Goal: Communication & Community: Ask a question

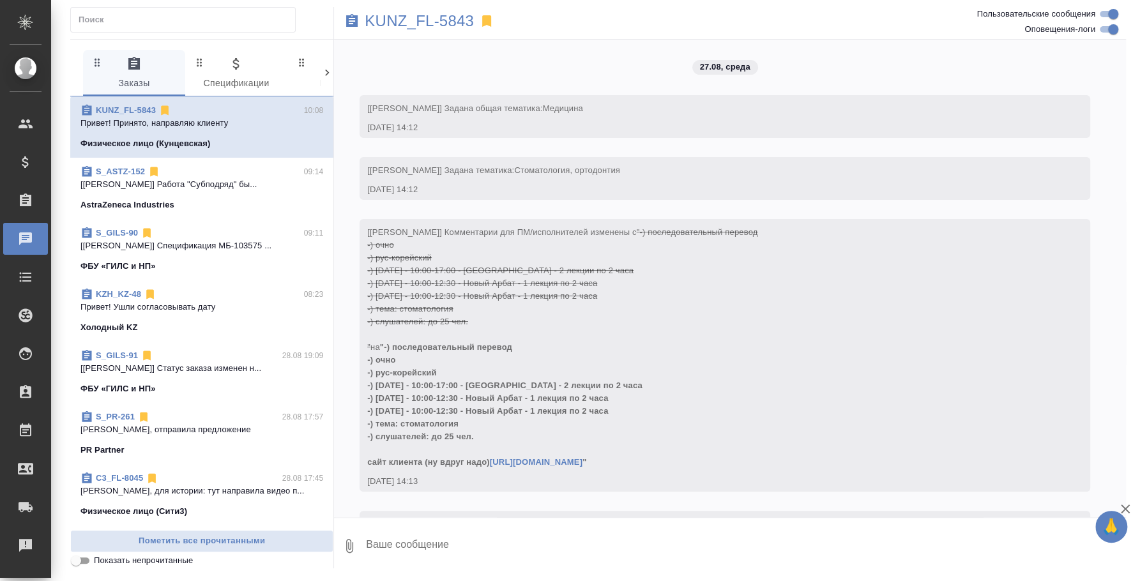
scroll to position [1983, 0]
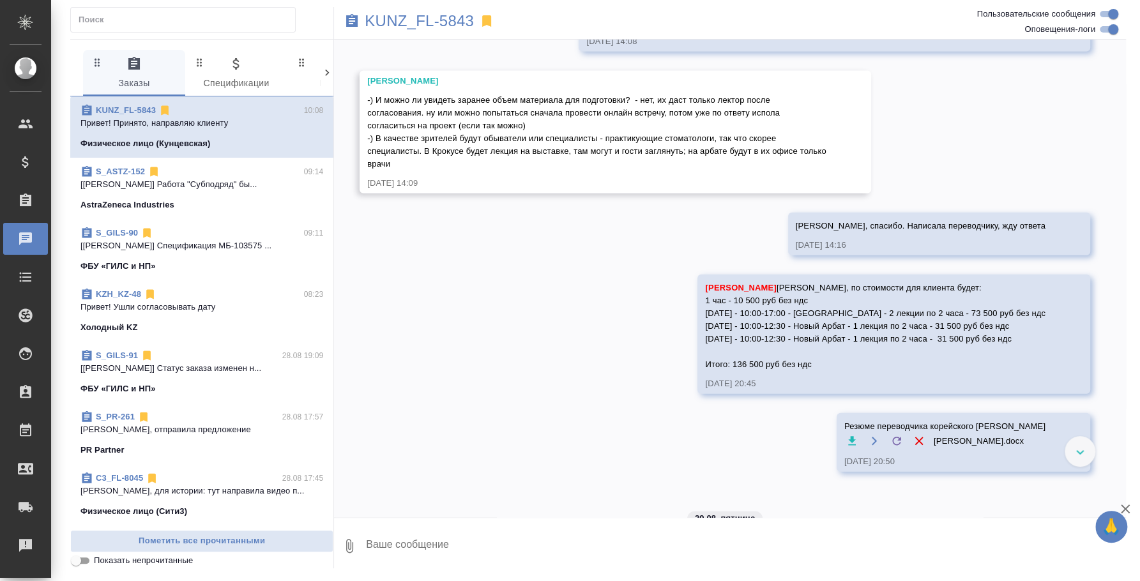
scroll to position [1983, 0]
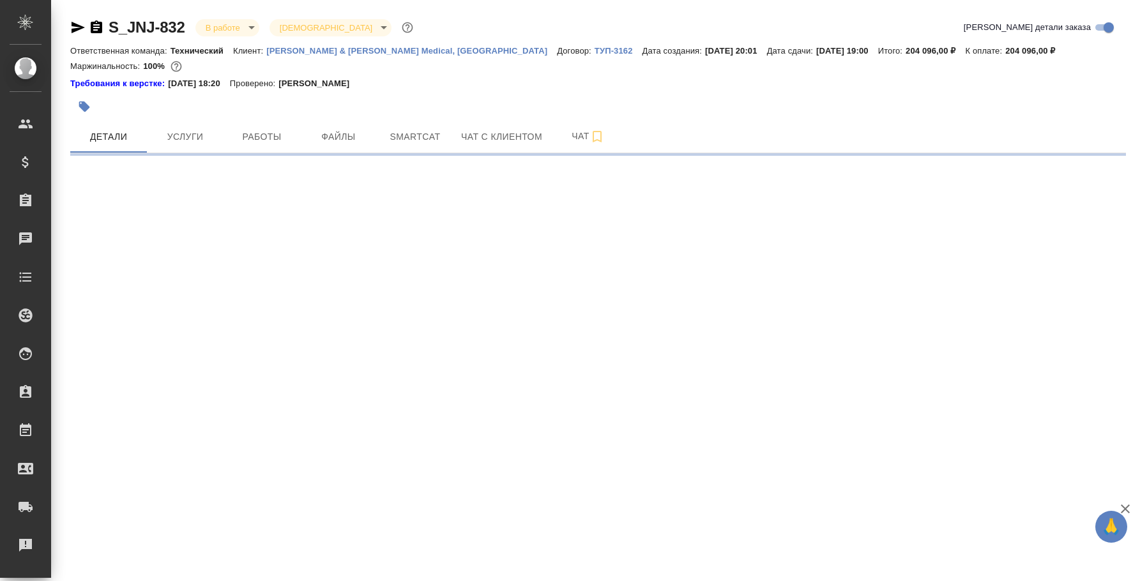
select select "RU"
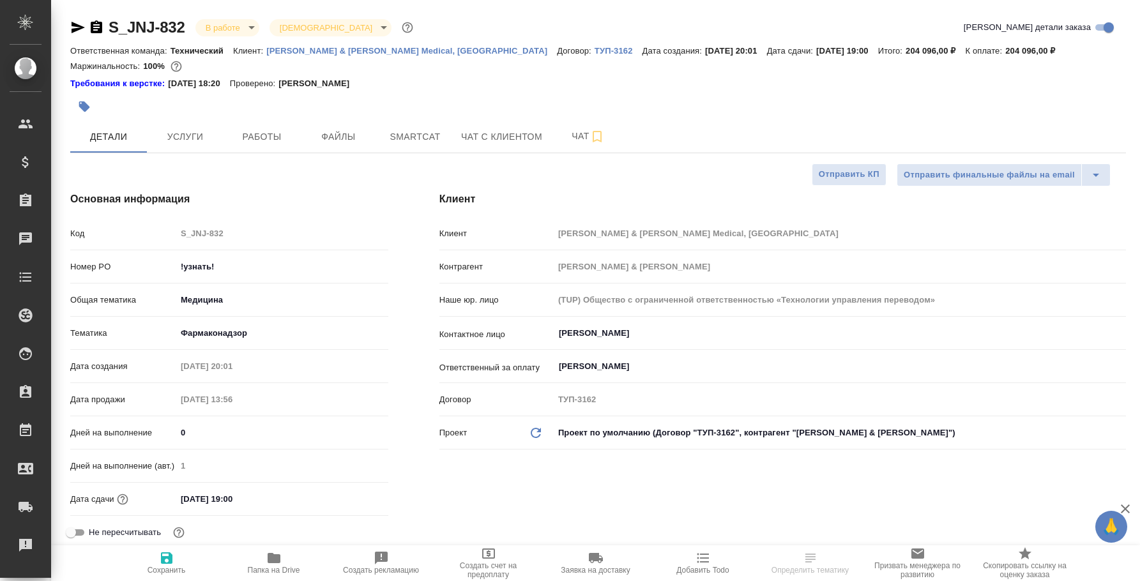
type textarea "x"
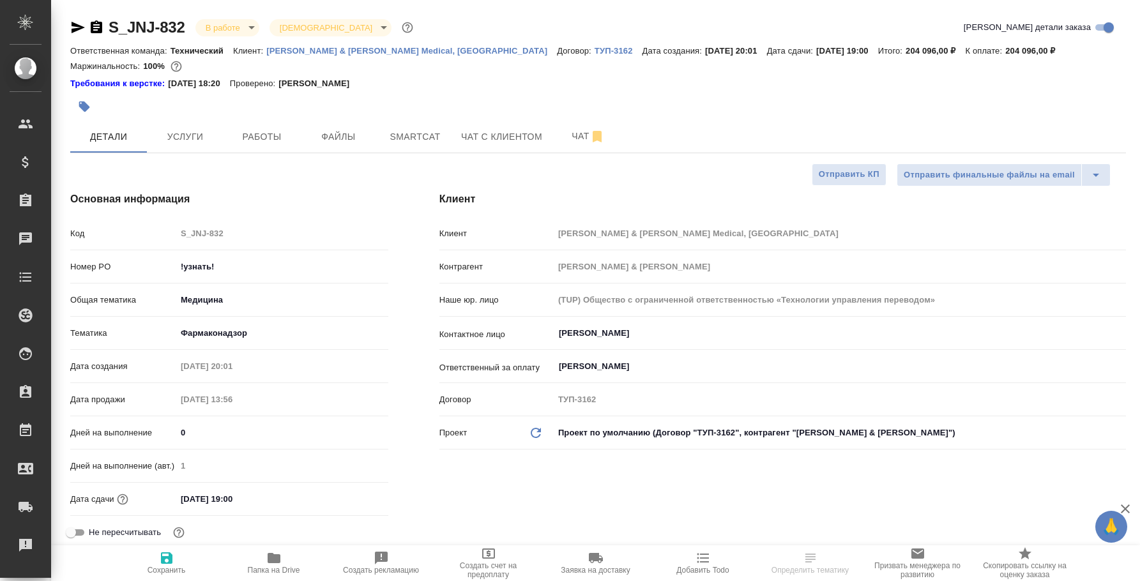
type textarea "x"
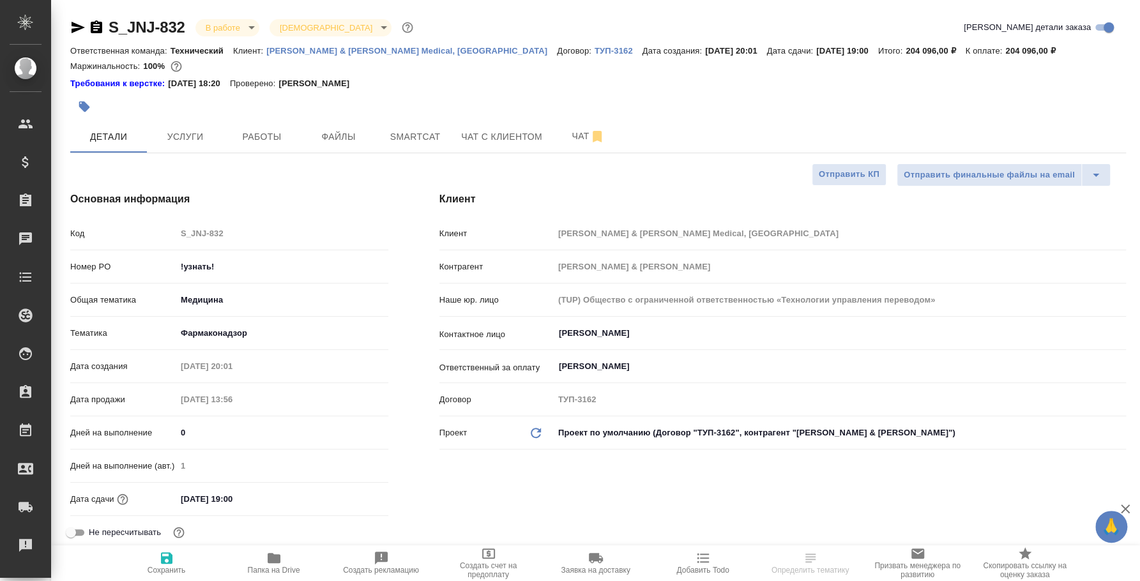
type textarea "x"
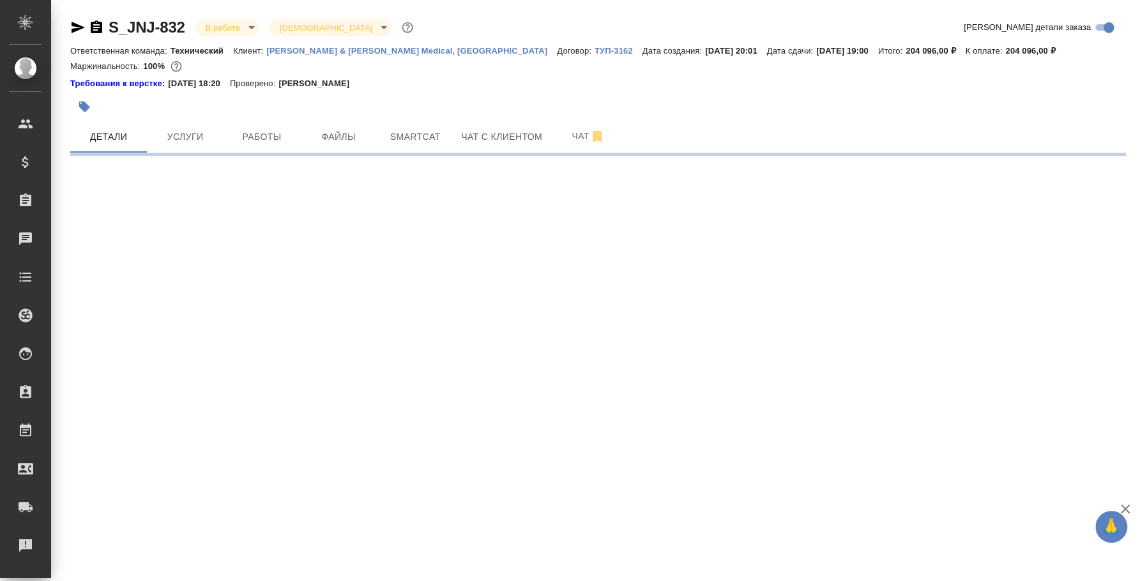
select select "RU"
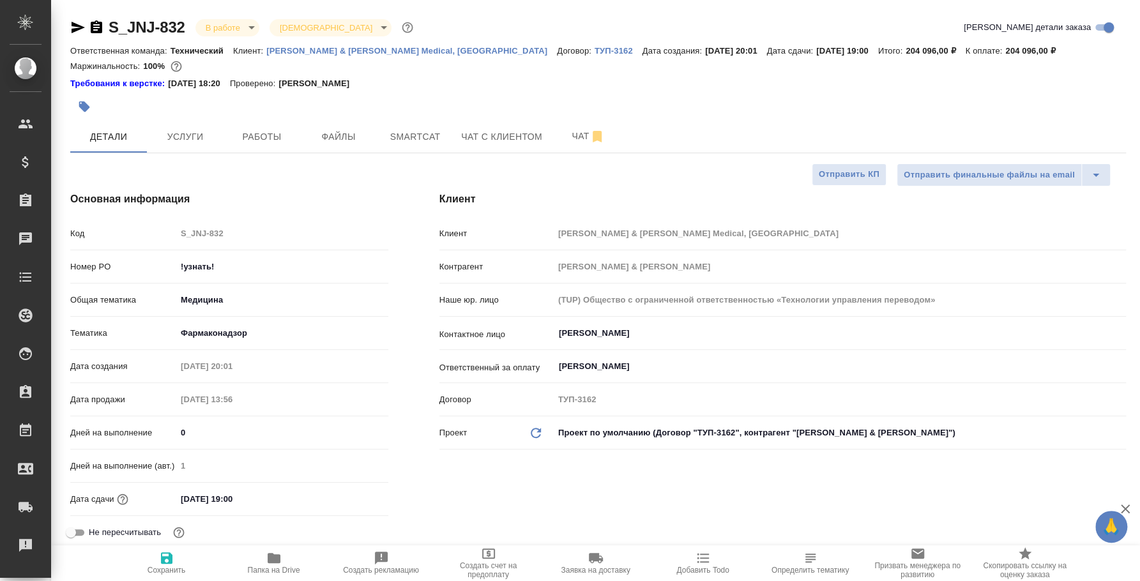
type textarea "x"
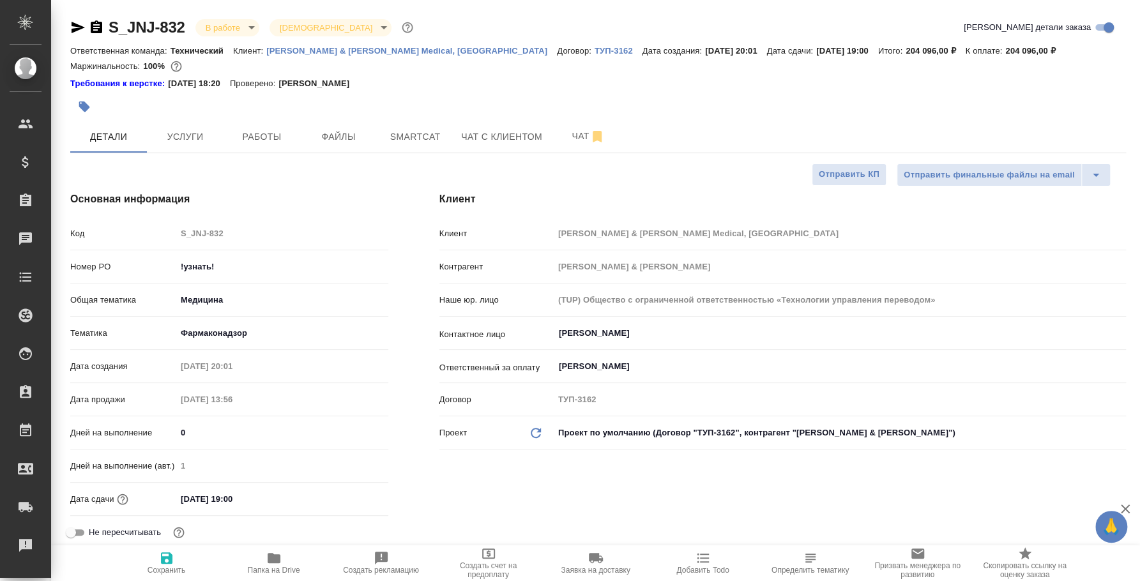
type textarea "x"
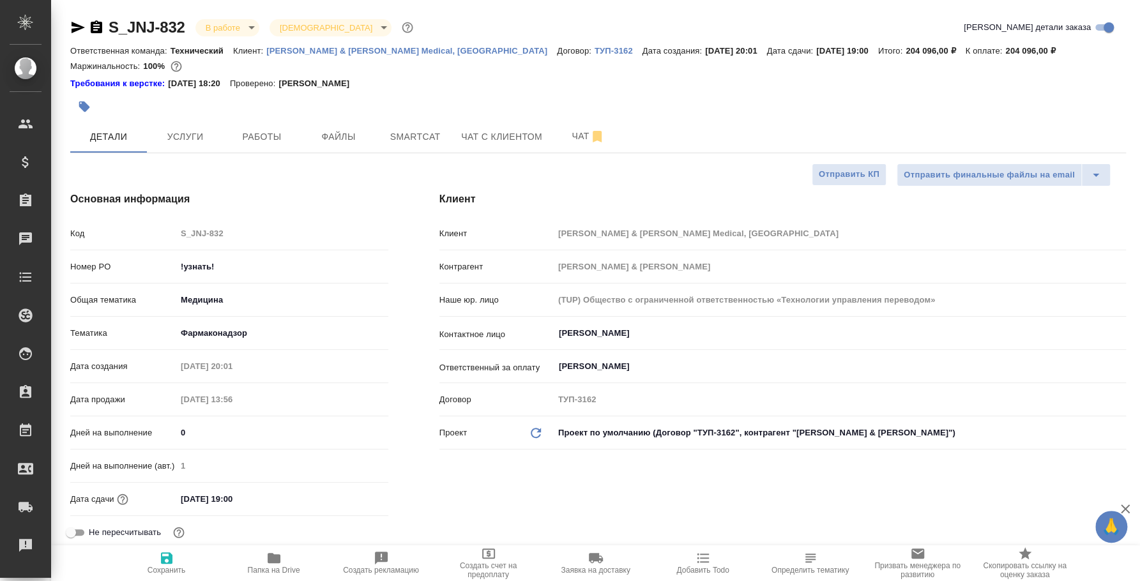
type textarea "x"
